Goal: Check status: Check status

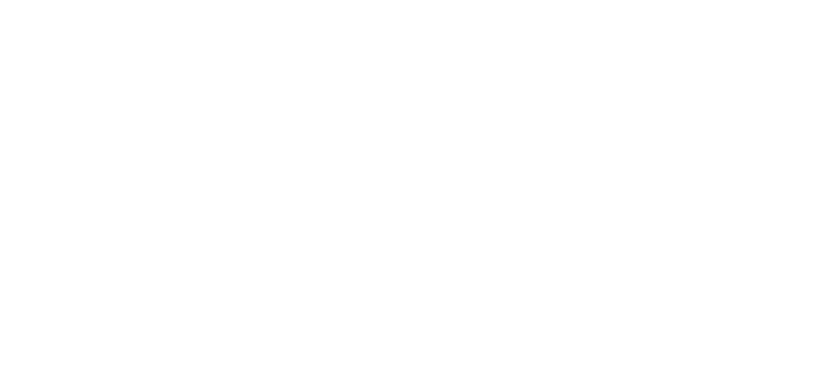
select select
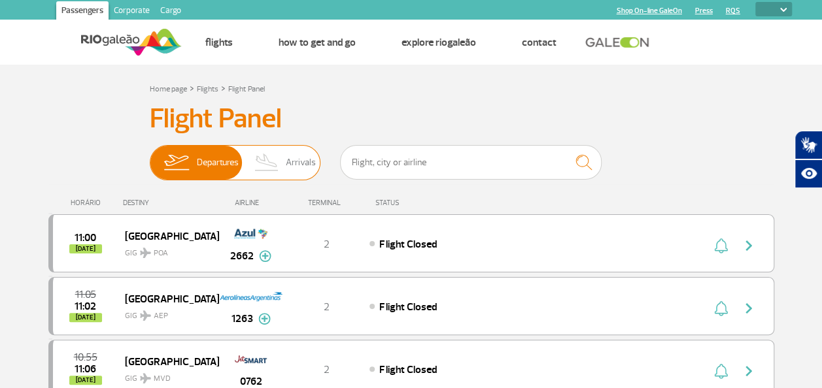
click at [294, 163] on span "Arrivals" at bounding box center [301, 163] width 30 height 34
click at [150, 156] on input "Departures Arrivals" at bounding box center [150, 156] width 0 height 0
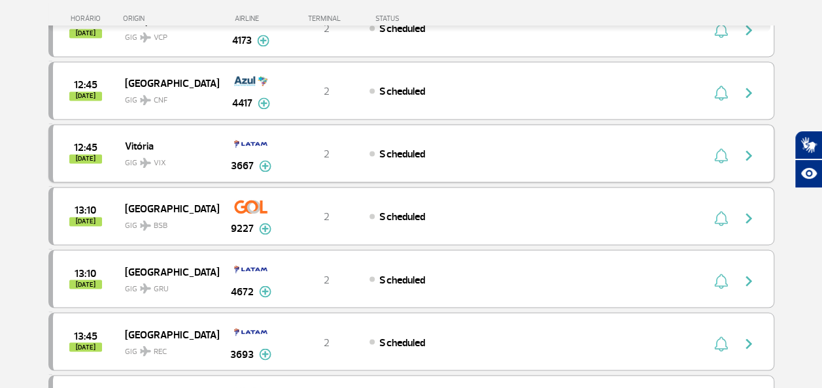
scroll to position [1308, 0]
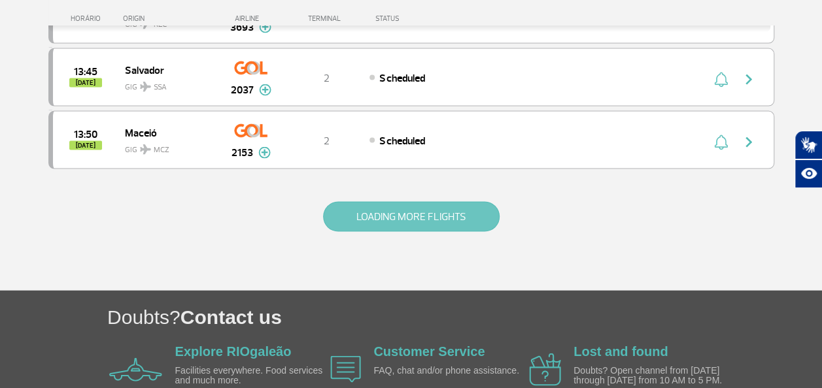
click at [438, 202] on button "LOADING MORE FLIGHTS" at bounding box center [411, 217] width 177 height 30
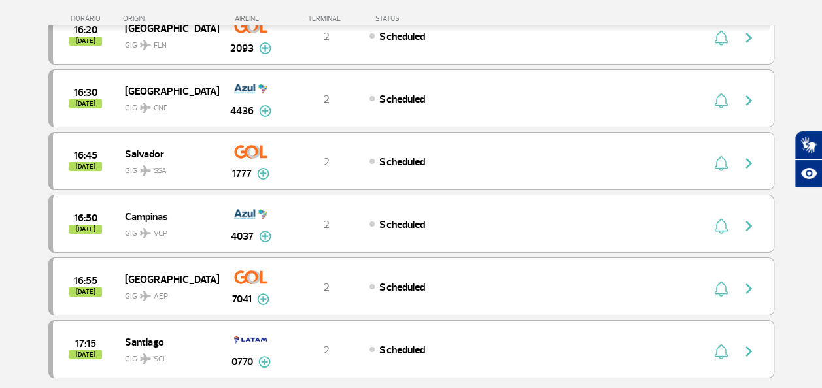
scroll to position [2604, 0]
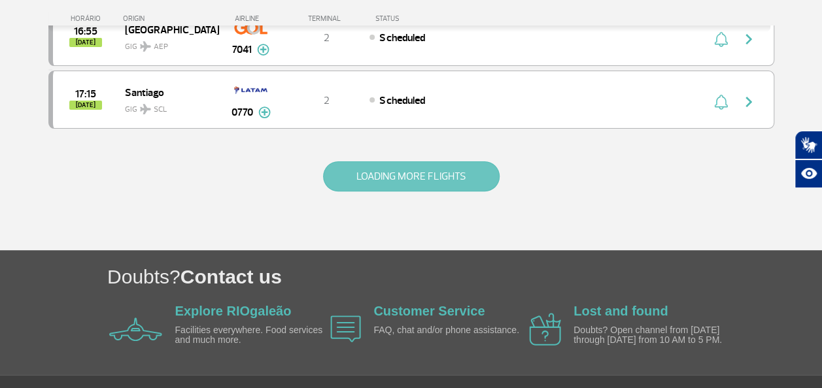
click at [407, 162] on button "LOADING MORE FLIGHTS" at bounding box center [411, 177] width 177 height 30
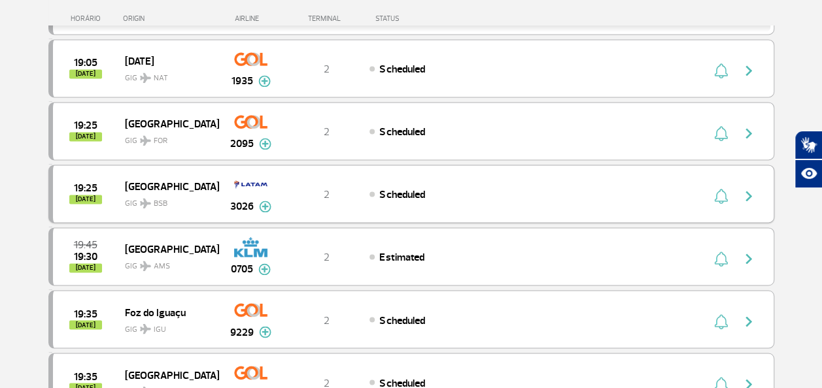
scroll to position [3843, 0]
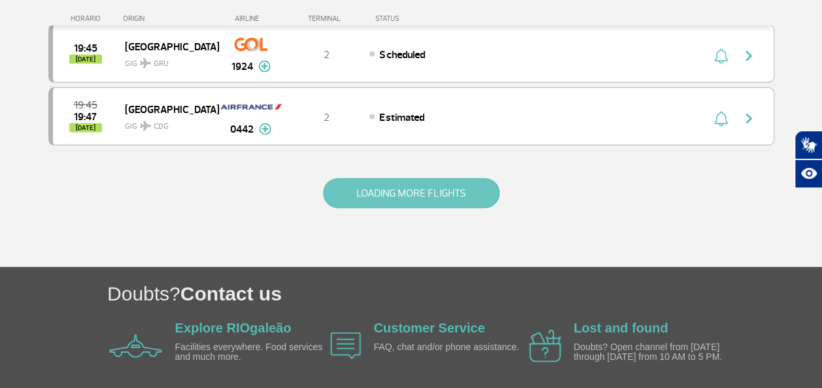
click at [368, 179] on button "LOADING MORE FLIGHTS" at bounding box center [411, 194] width 177 height 30
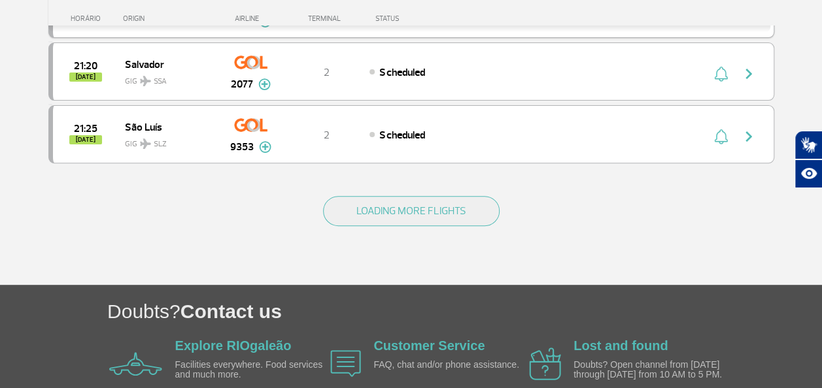
click at [368, 196] on button "LOADING MORE FLIGHTS" at bounding box center [411, 211] width 177 height 30
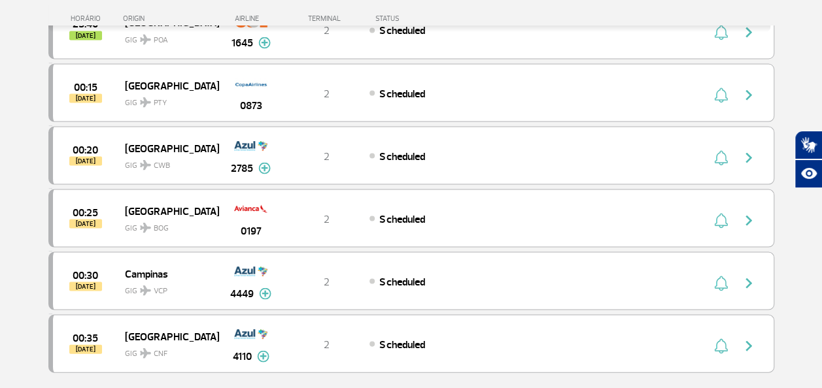
scroll to position [6318, 0]
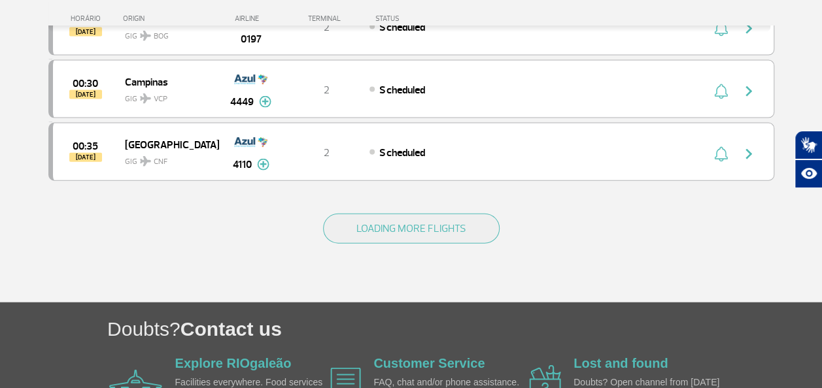
click at [366, 214] on button "LOADING MORE FLIGHTS" at bounding box center [411, 229] width 177 height 30
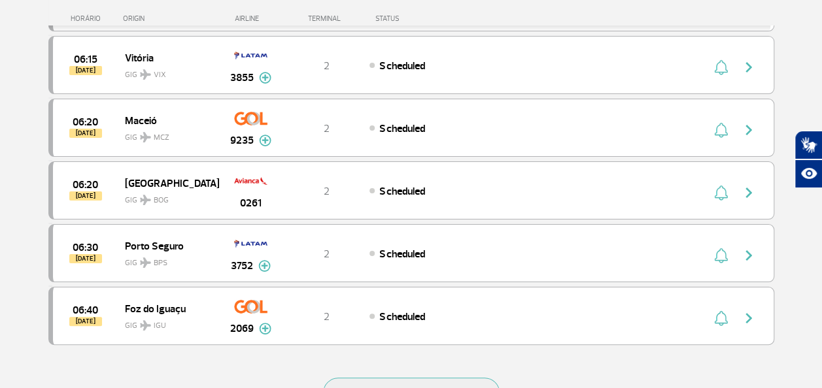
scroll to position [7430, 0]
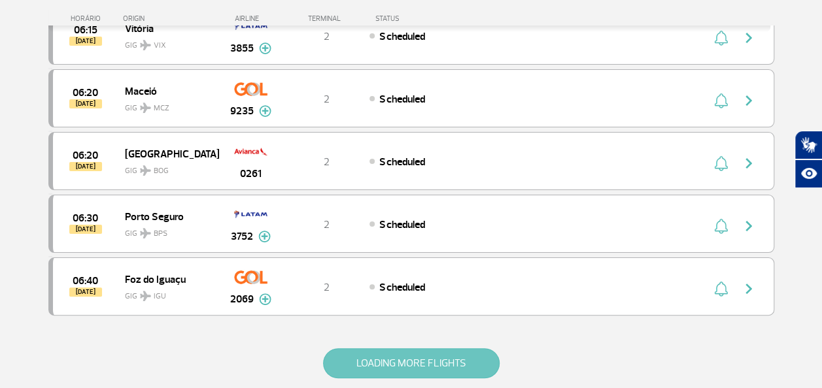
click at [387, 349] on button "LOADING MORE FLIGHTS" at bounding box center [411, 364] width 177 height 30
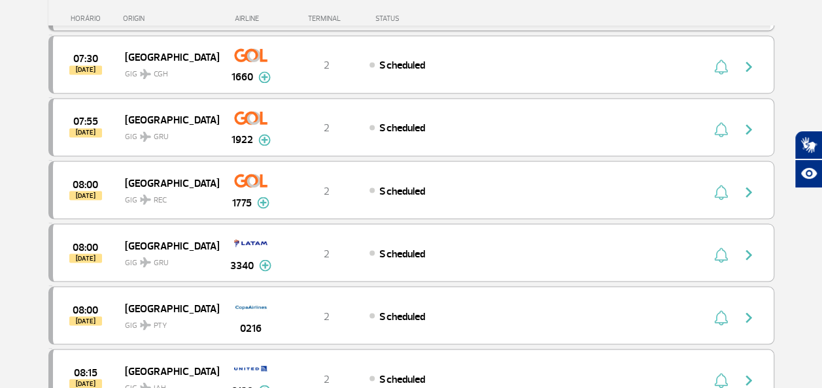
scroll to position [8542, 0]
